Goal: Task Accomplishment & Management: Use online tool/utility

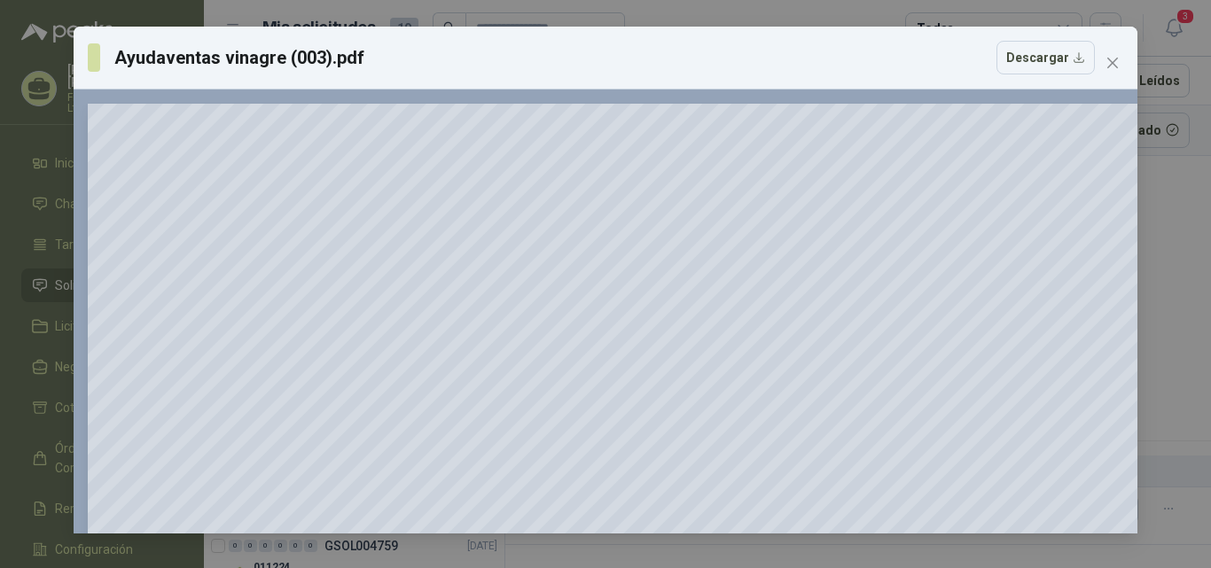
scroll to position [160, 0]
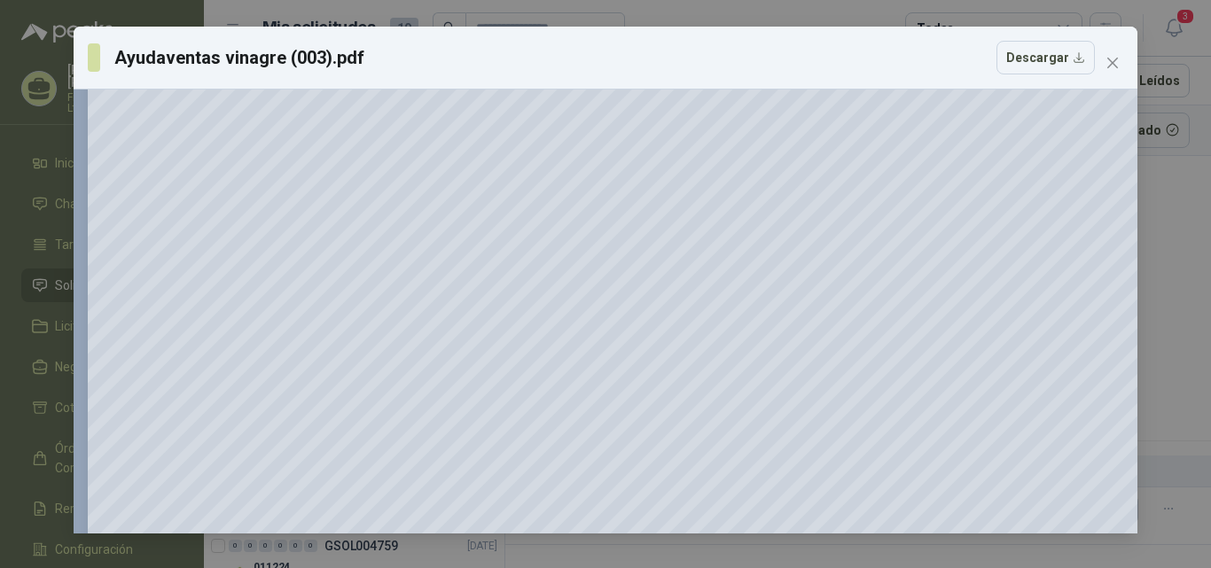
click at [1112, 65] on icon "close" at bounding box center [1112, 63] width 11 height 11
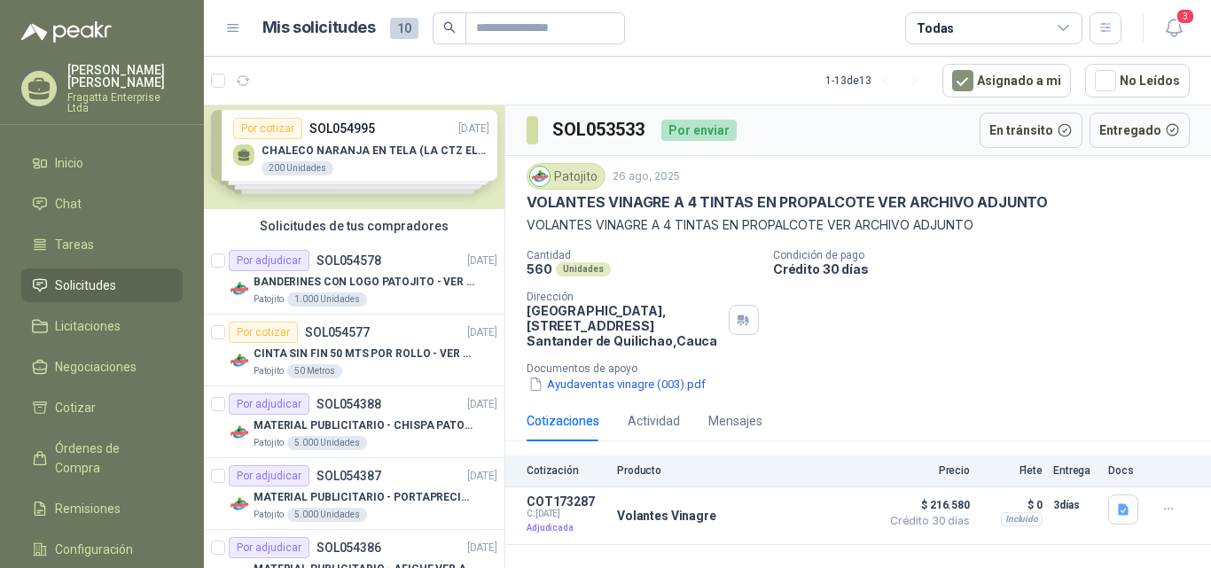
scroll to position [0, 0]
